Goal: Navigation & Orientation: Find specific page/section

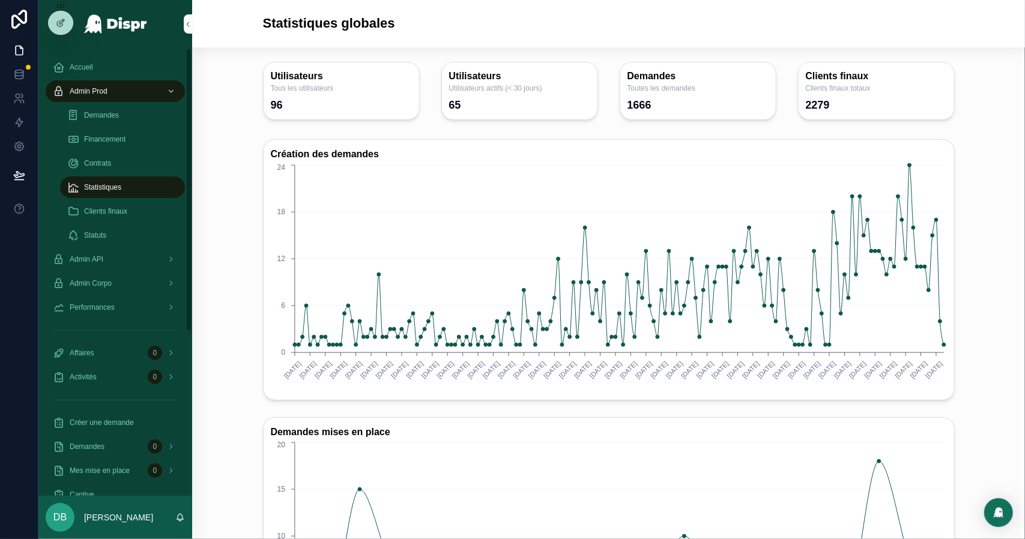
click at [83, 138] on div "Financement" at bounding box center [122, 139] width 110 height 19
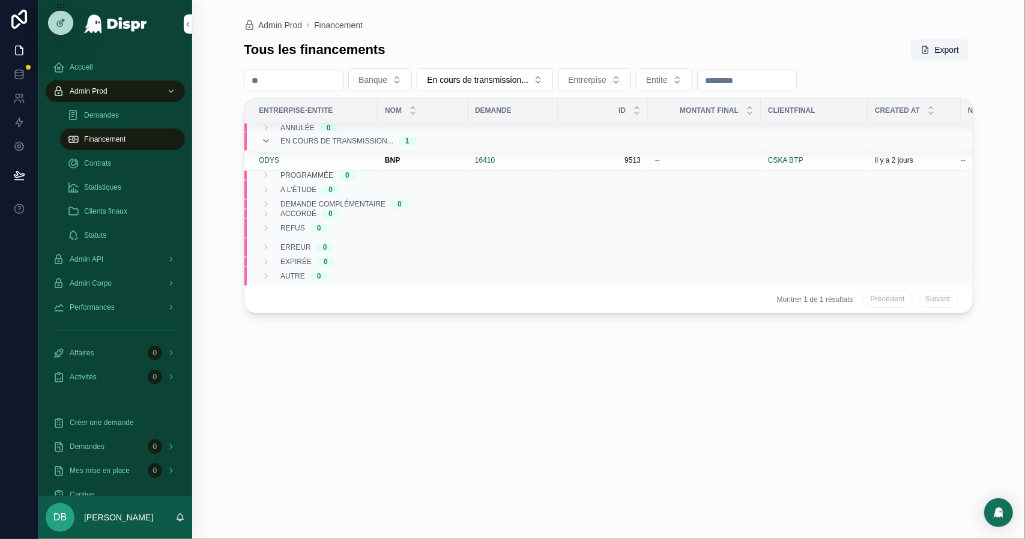
click at [133, 181] on div "Statistiques" at bounding box center [122, 187] width 110 height 19
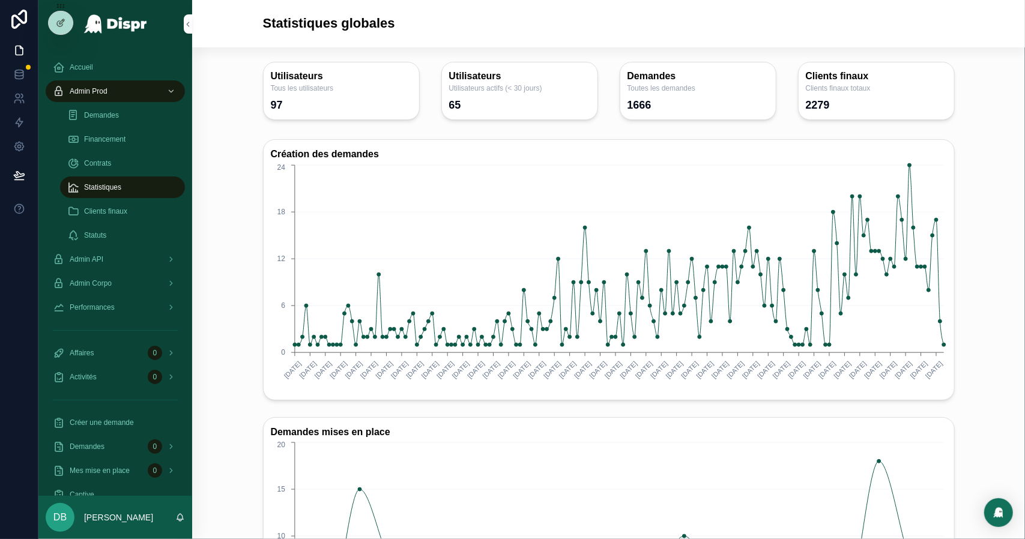
click at [101, 255] on span "Admin API" at bounding box center [87, 260] width 34 height 10
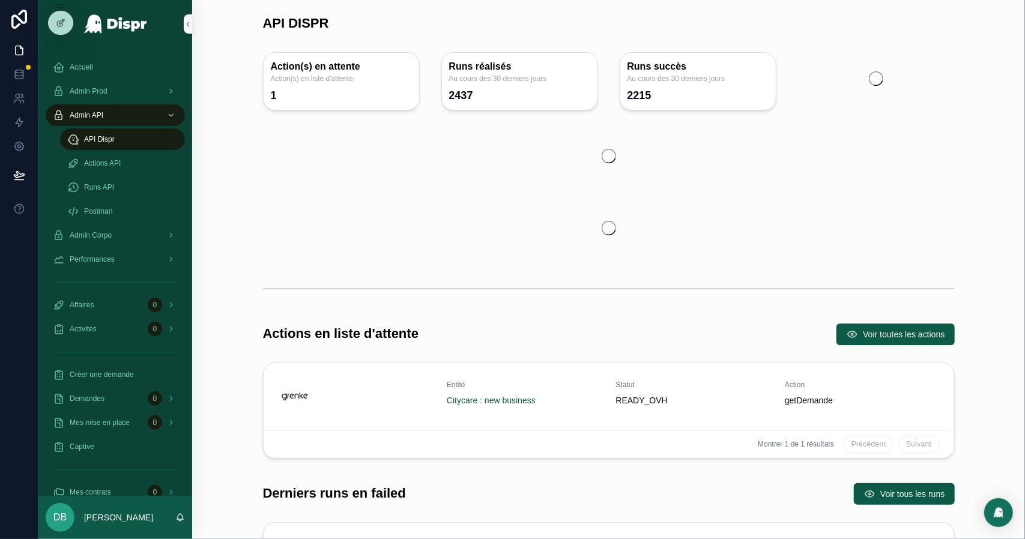
click at [118, 165] on span "Actions API" at bounding box center [102, 163] width 37 height 10
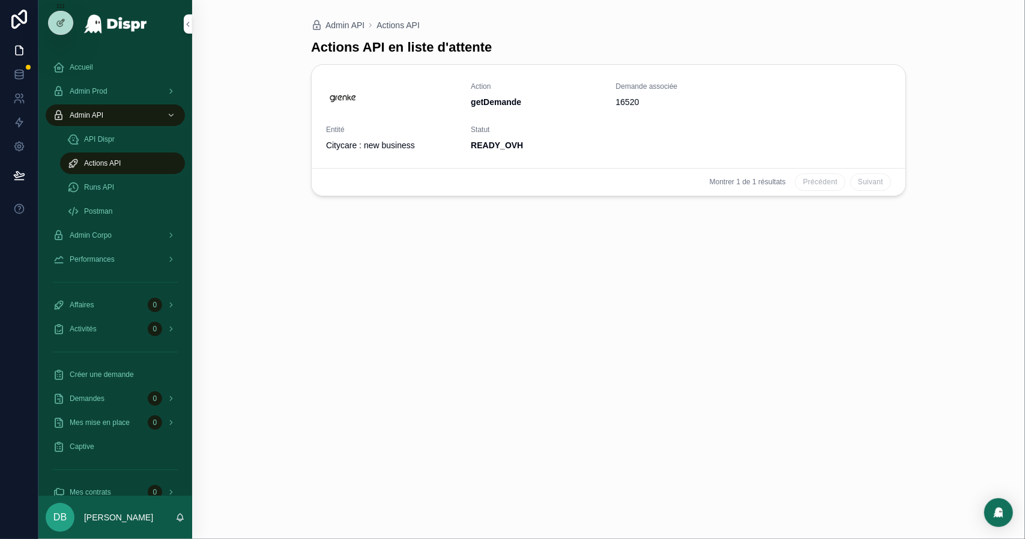
click at [122, 147] on div "API Dispr" at bounding box center [122, 139] width 110 height 19
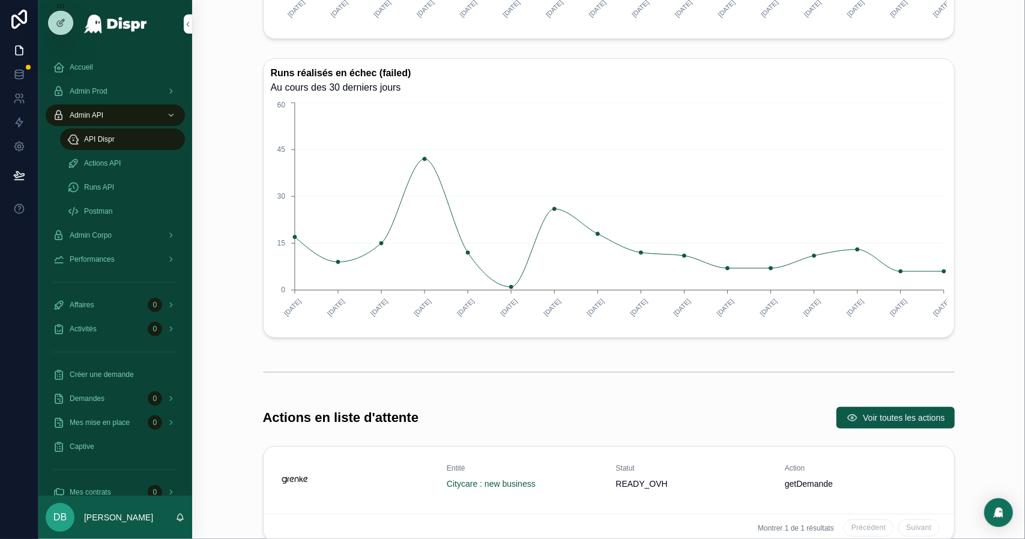
scroll to position [491, 0]
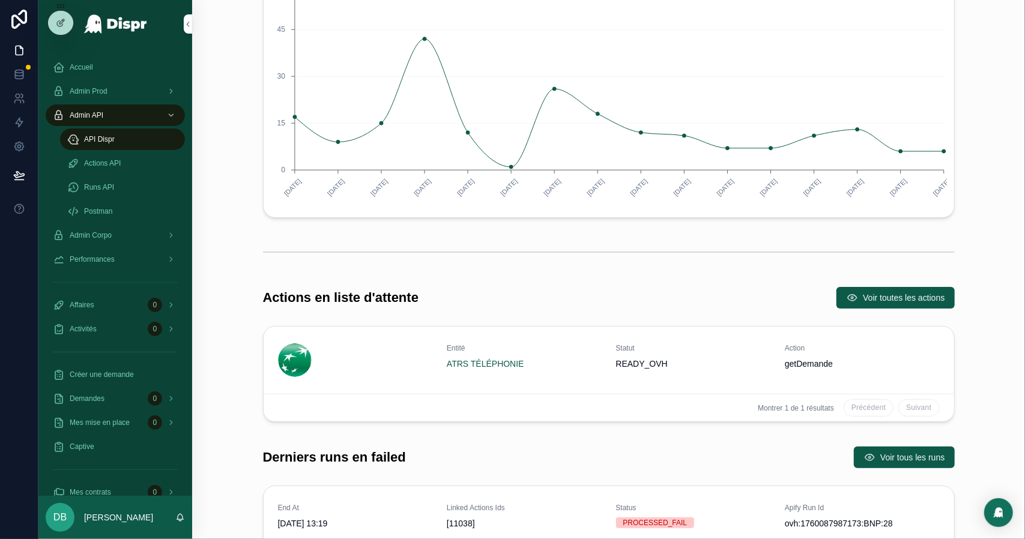
click at [846, 300] on icon "scrollable content" at bounding box center [852, 298] width 12 height 12
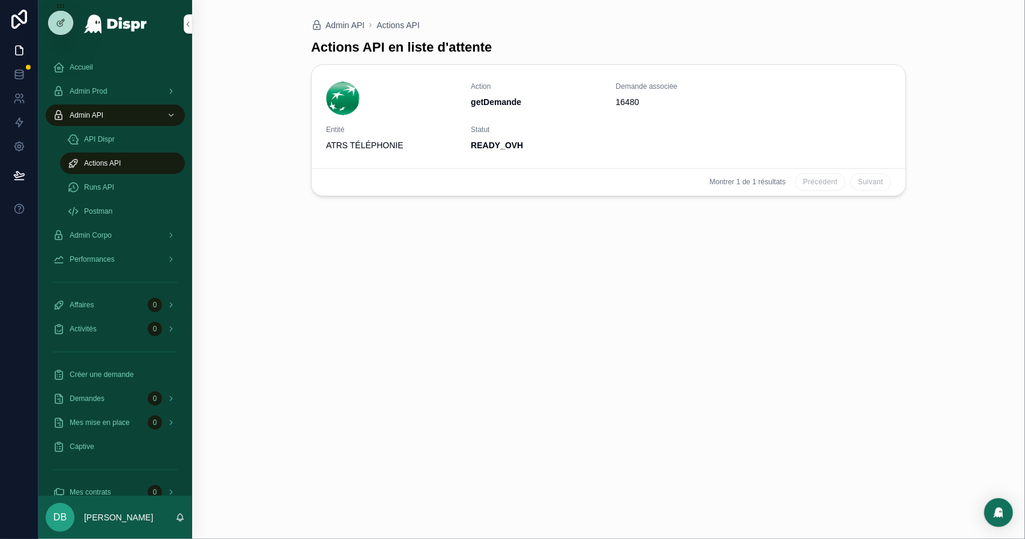
click at [803, 183] on div "Précédent Suivant" at bounding box center [843, 181] width 96 height 17
click at [140, 182] on div "Runs API" at bounding box center [122, 187] width 110 height 19
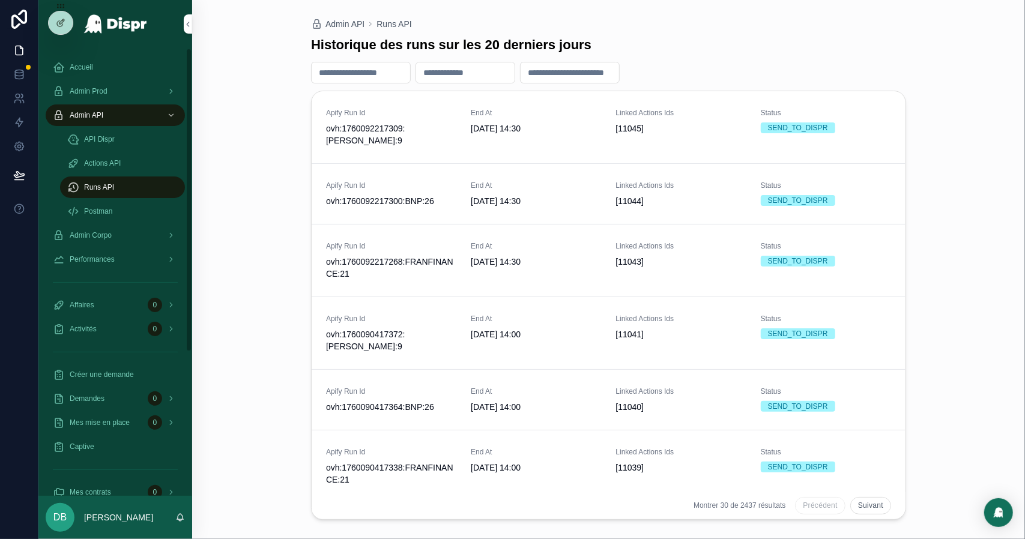
click at [136, 216] on div "Postman" at bounding box center [122, 211] width 110 height 19
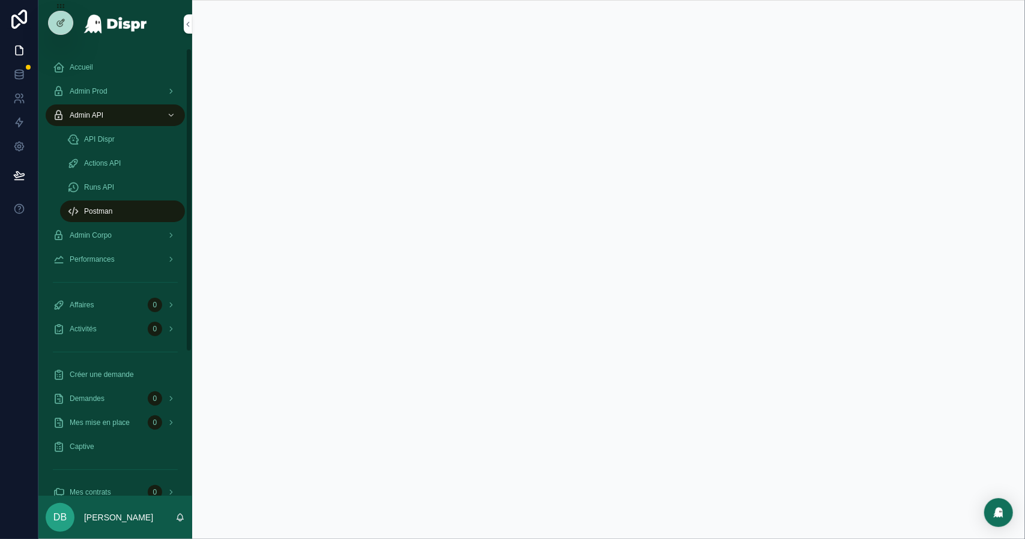
click at [110, 259] on span "Performances" at bounding box center [92, 260] width 45 height 10
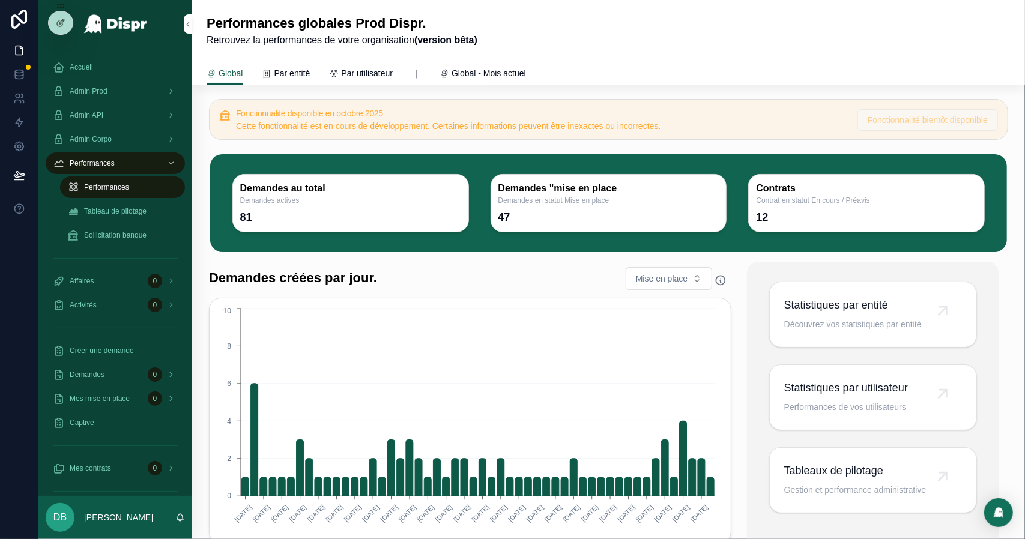
click at [144, 212] on span "Tableau de pilotage" at bounding box center [115, 212] width 62 height 10
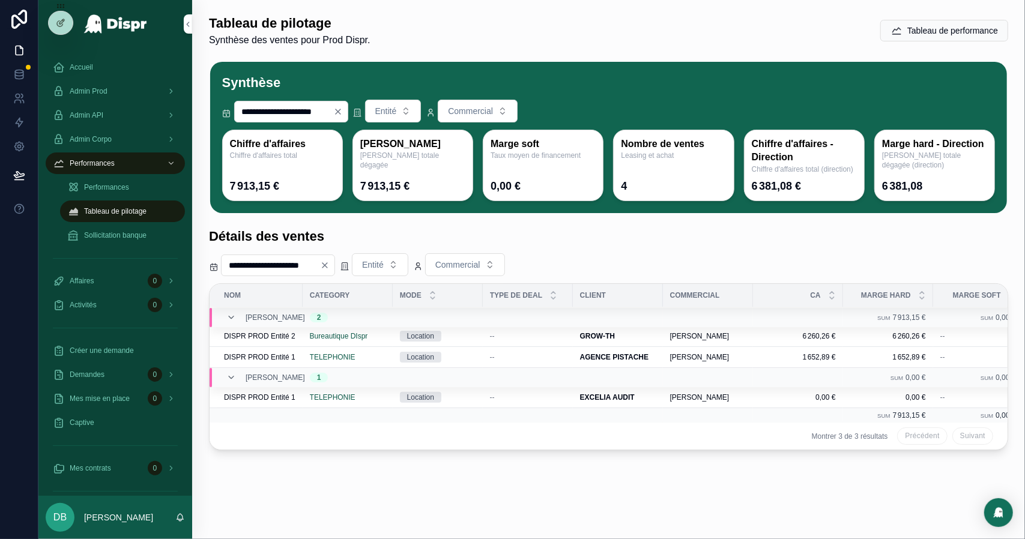
click at [245, 116] on input "**********" at bounding box center [284, 111] width 98 height 17
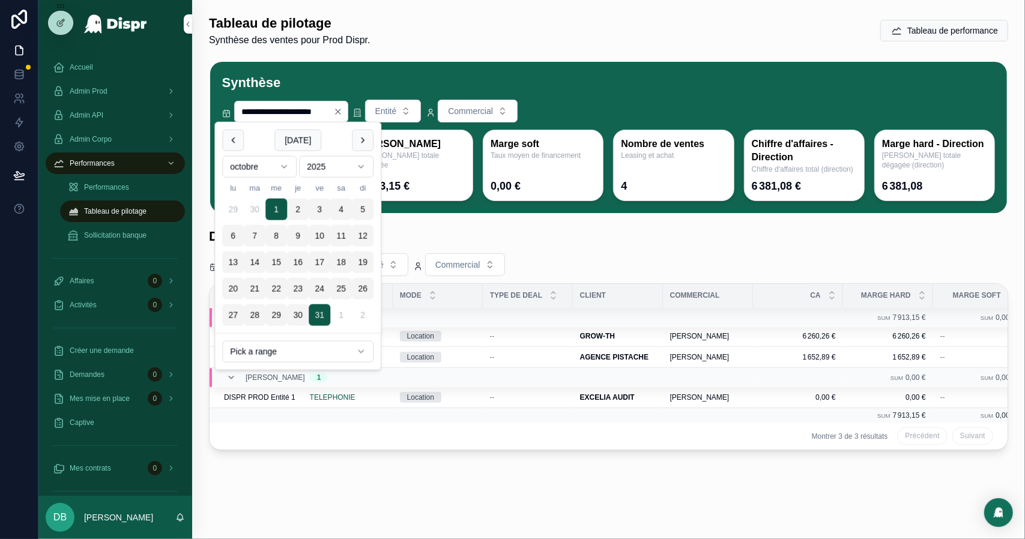
click at [229, 140] on button "scrollable content" at bounding box center [233, 141] width 22 height 22
click at [233, 216] on button "1" at bounding box center [233, 210] width 22 height 22
click at [462, 200] on div "[PERSON_NAME] hard [PERSON_NAME] totale dégagée 37 758,64 €" at bounding box center [412, 166] width 121 height 72
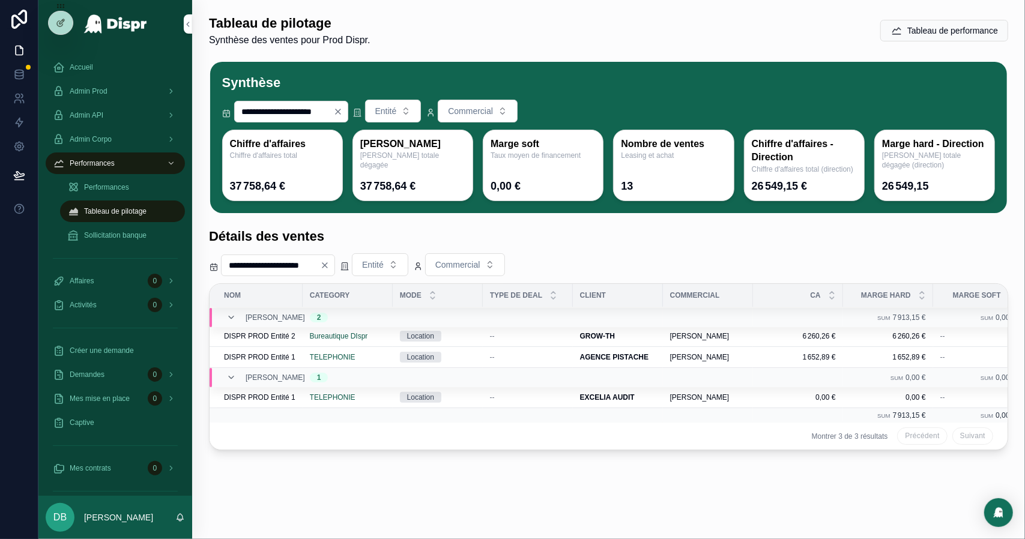
click at [241, 107] on input "**********" at bounding box center [284, 111] width 98 height 17
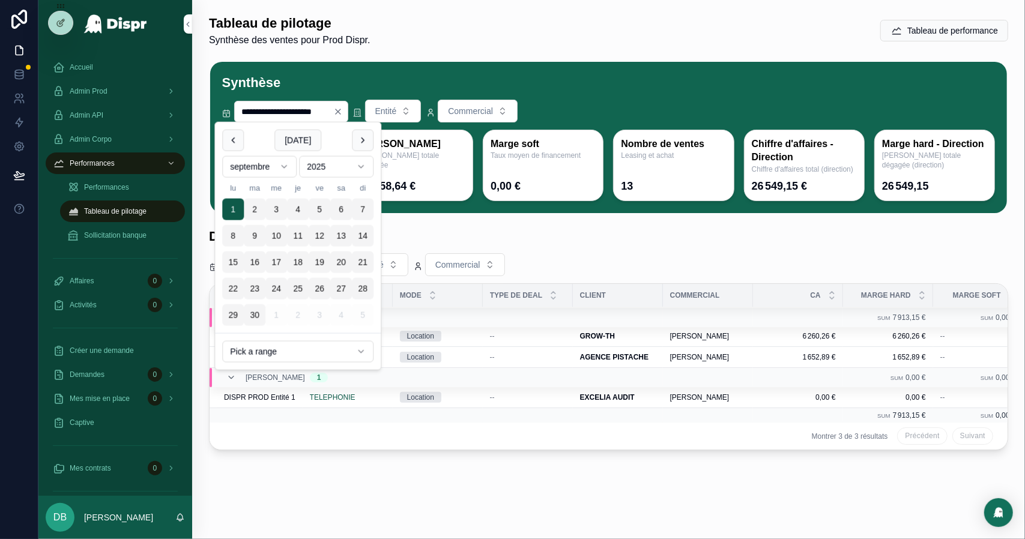
click at [239, 137] on button "scrollable content" at bounding box center [233, 141] width 22 height 22
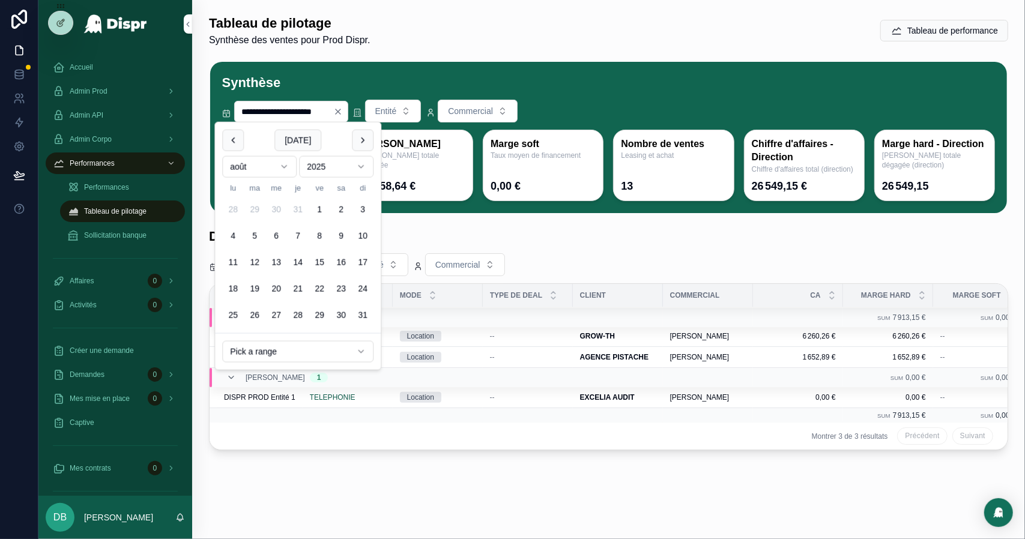
click at [239, 137] on button "scrollable content" at bounding box center [233, 141] width 22 height 22
click at [291, 214] on button "1" at bounding box center [298, 210] width 22 height 22
type input "**********"
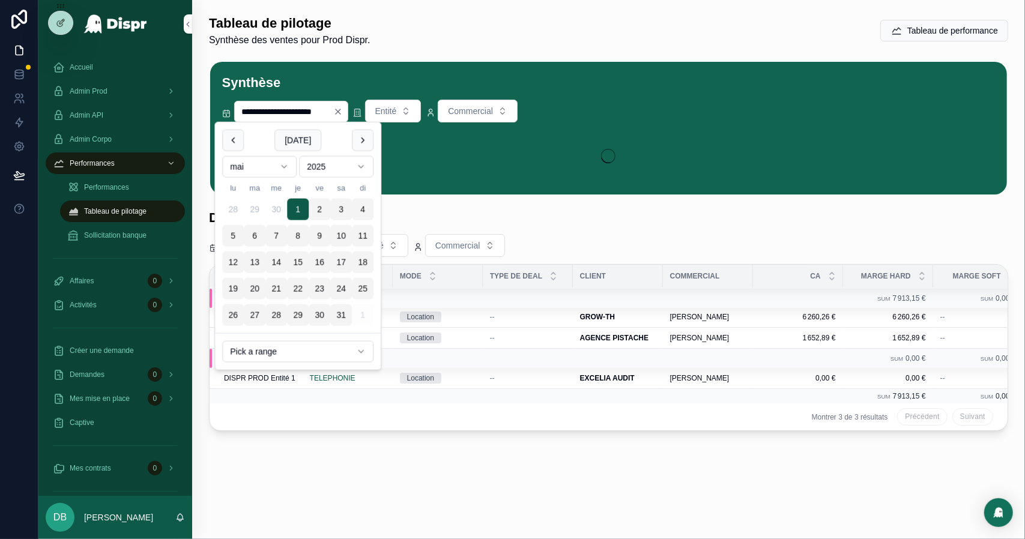
click at [445, 225] on div "Détails des ventes" at bounding box center [608, 218] width 799 height 19
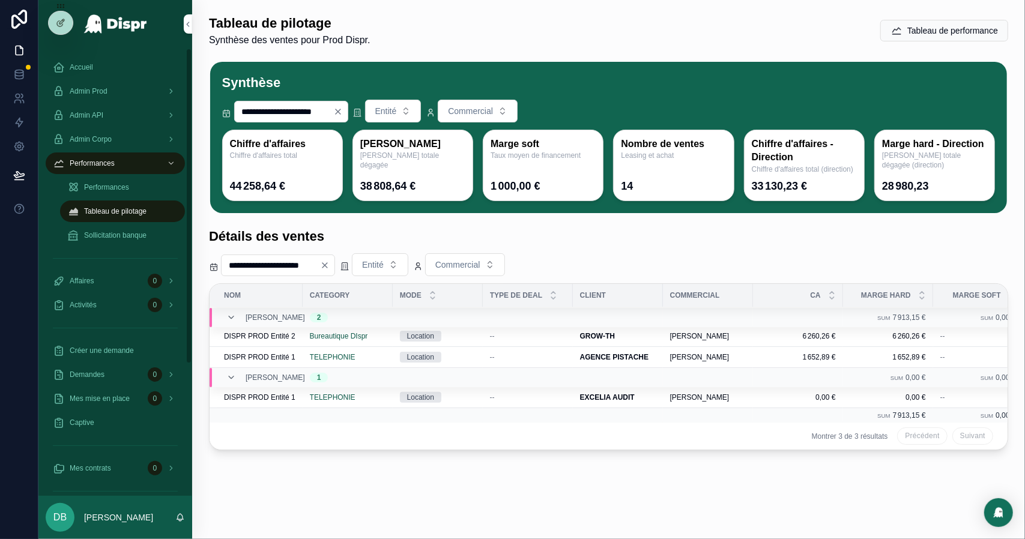
click at [114, 235] on span "Sollicitation banque" at bounding box center [115, 236] width 62 height 10
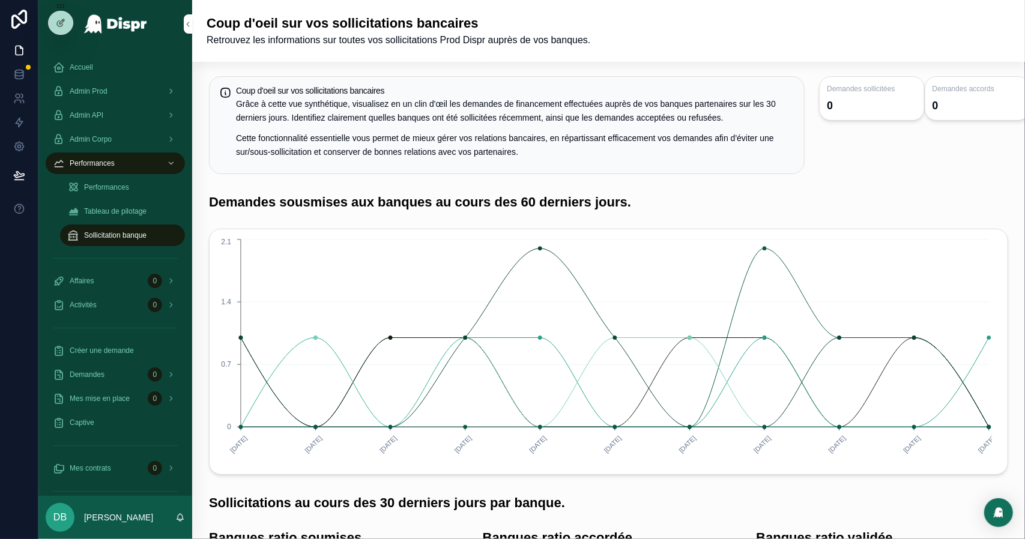
click at [112, 136] on span "Admin Corpo" at bounding box center [91, 139] width 42 height 10
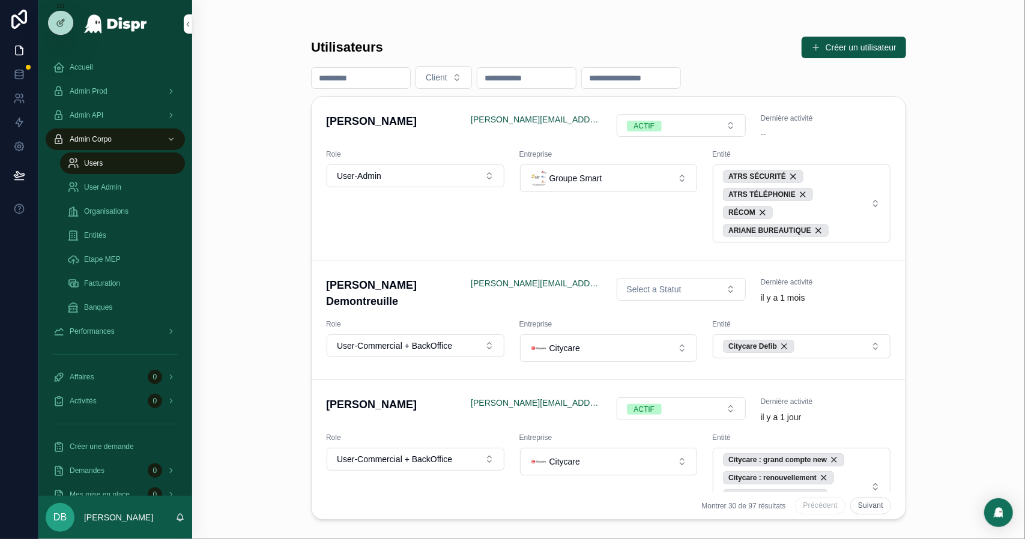
click at [112, 136] on span "Admin Corpo" at bounding box center [91, 139] width 42 height 10
click at [100, 282] on span "Facturation" at bounding box center [102, 284] width 36 height 10
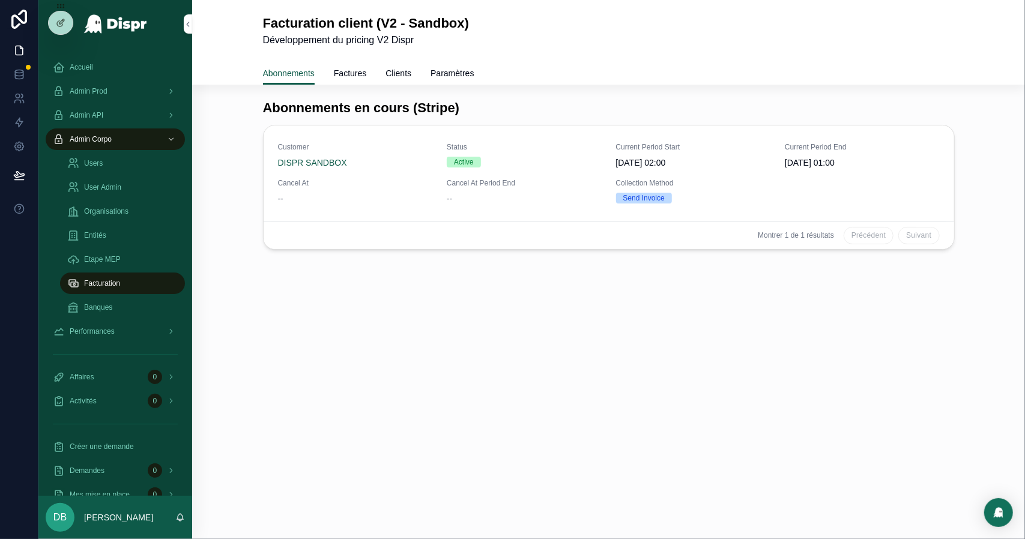
click at [125, 109] on div "Admin API" at bounding box center [115, 115] width 125 height 19
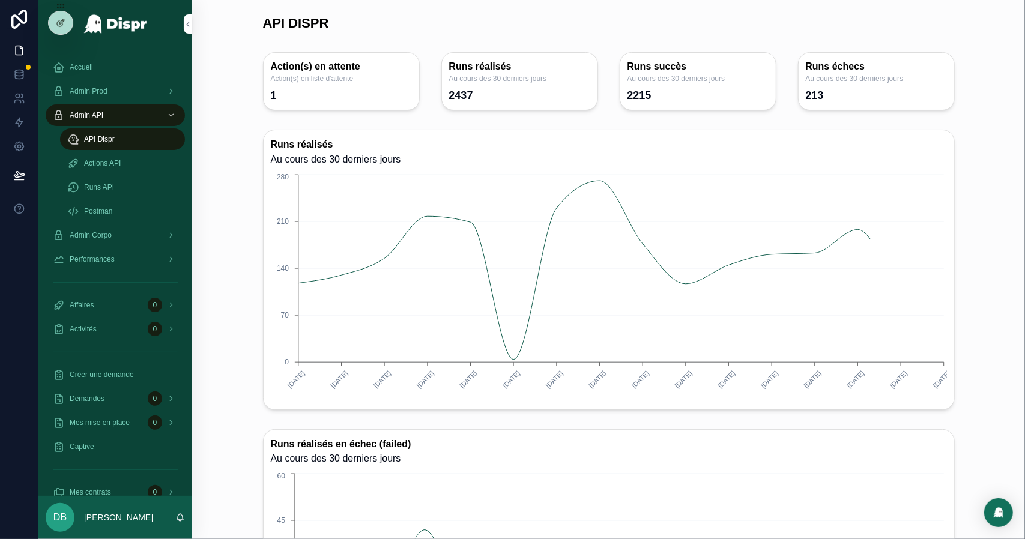
click at [118, 92] on div "Admin Prod" at bounding box center [115, 91] width 125 height 19
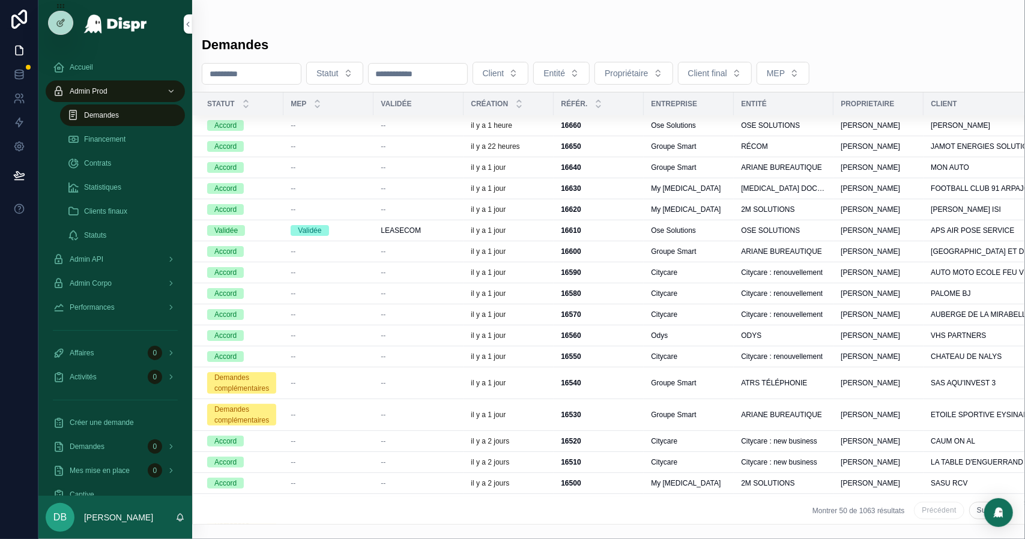
click at [101, 190] on span "Statistiques" at bounding box center [102, 187] width 37 height 10
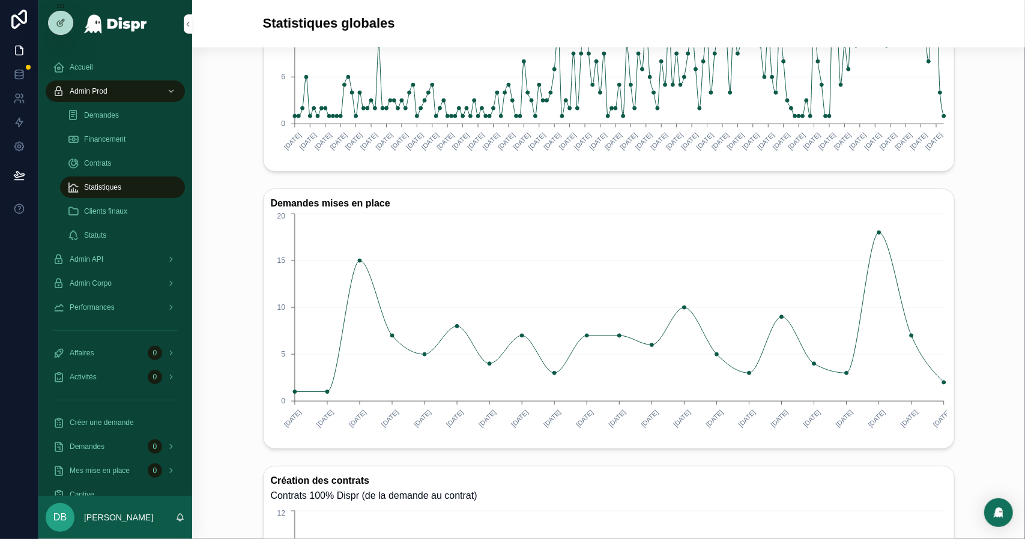
scroll to position [240, 0]
